Goal: Task Accomplishment & Management: Manage account settings

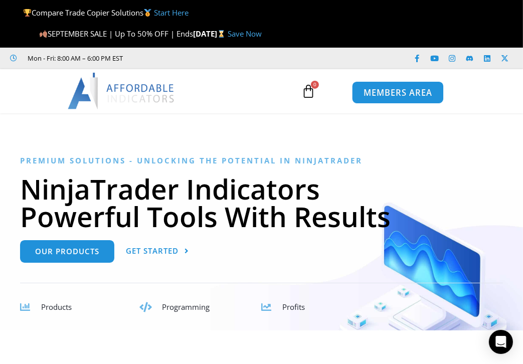
click at [393, 93] on span "MEMBERS AREA" at bounding box center [397, 92] width 69 height 9
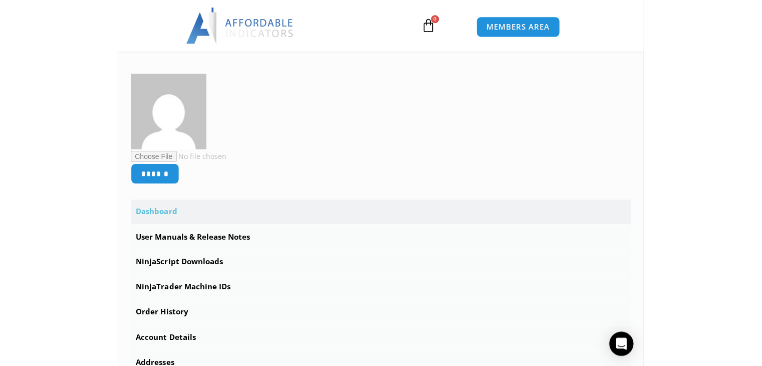
scroll to position [251, 0]
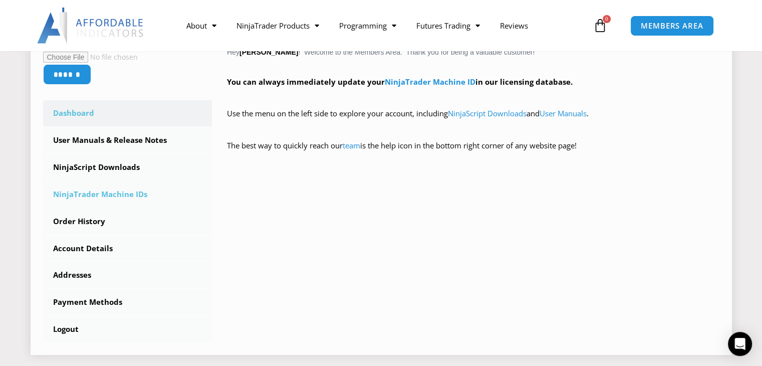
click at [90, 194] on link "NinjaTrader Machine IDs" at bounding box center [127, 194] width 169 height 26
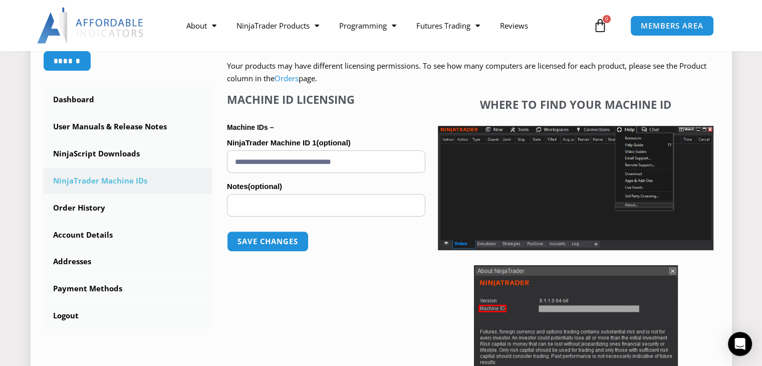
scroll to position [251, 0]
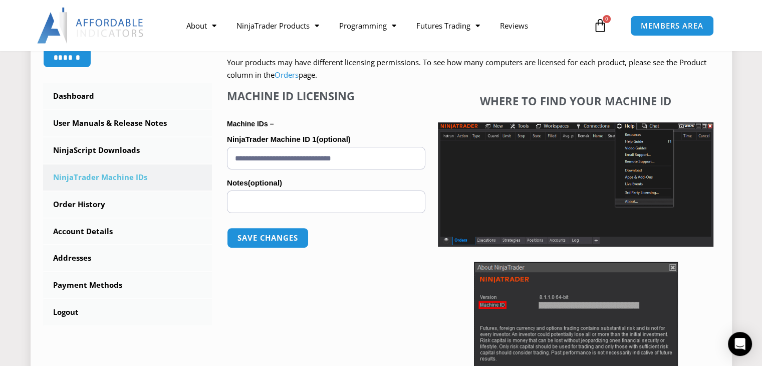
drag, startPoint x: 380, startPoint y: 154, endPoint x: 227, endPoint y: 153, distance: 153.4
click at [227, 153] on input "**********" at bounding box center [326, 158] width 198 height 23
paste input "text"
type input "**********"
click at [291, 234] on button "Save changes" at bounding box center [268, 238] width 86 height 22
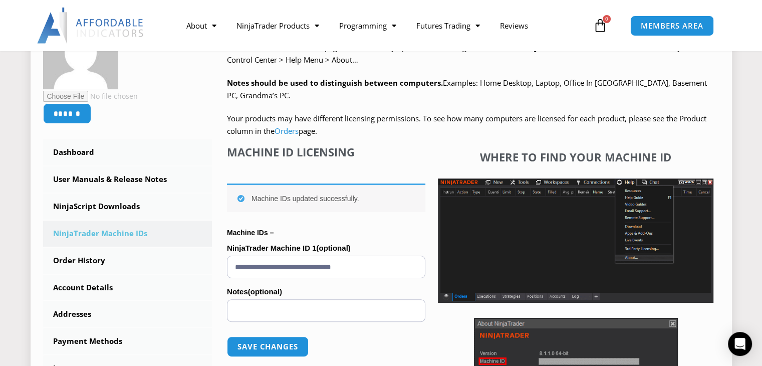
scroll to position [200, 0]
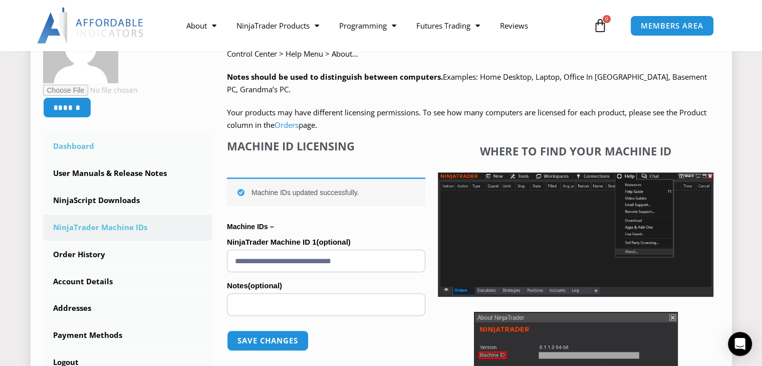
click at [78, 146] on link "Dashboard" at bounding box center [127, 146] width 169 height 26
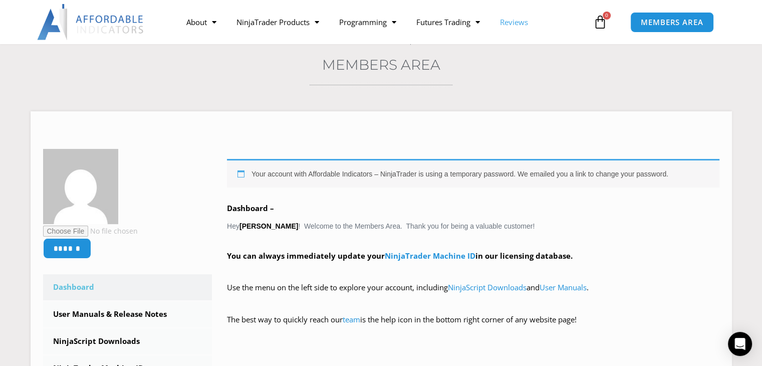
scroll to position [69, 0]
